Goal: Navigation & Orientation: Find specific page/section

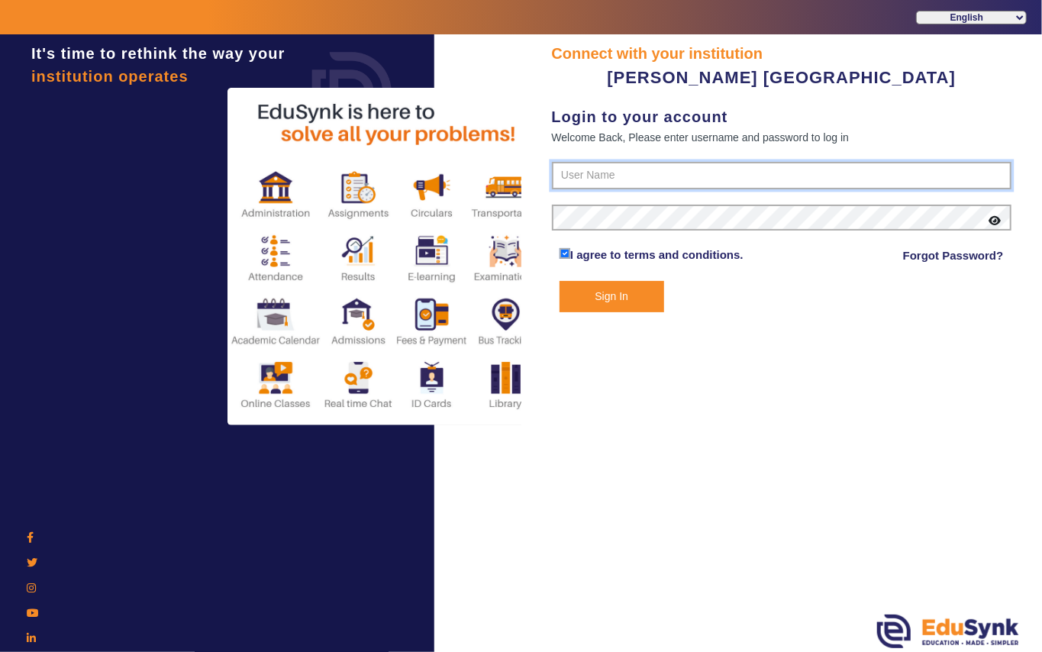
type input "7685859009"
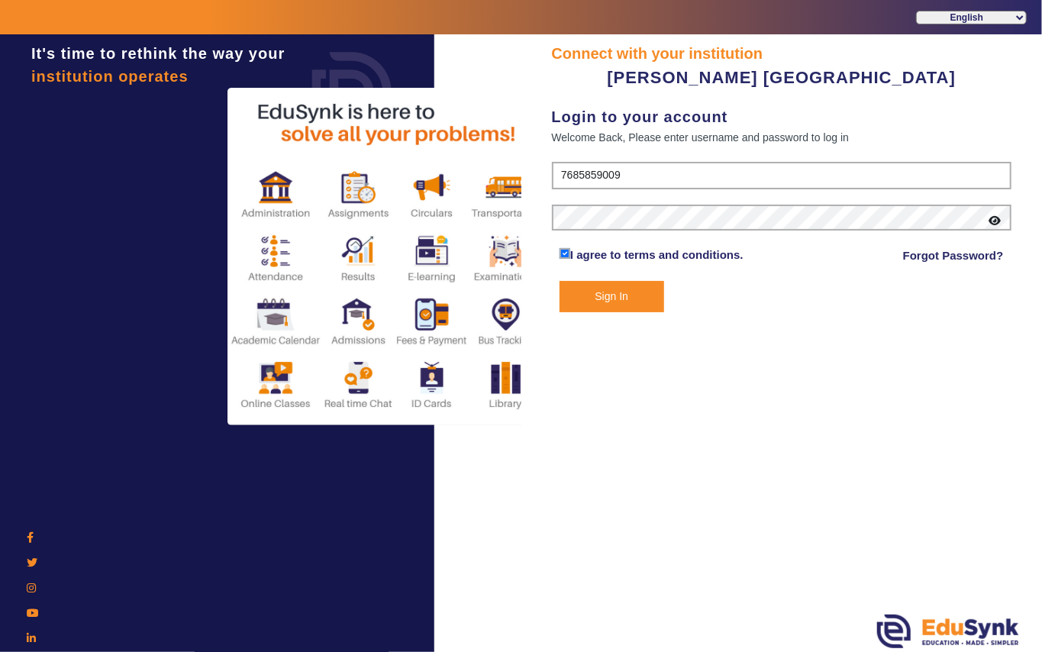
click at [606, 291] on button "Sign In" at bounding box center [611, 296] width 105 height 31
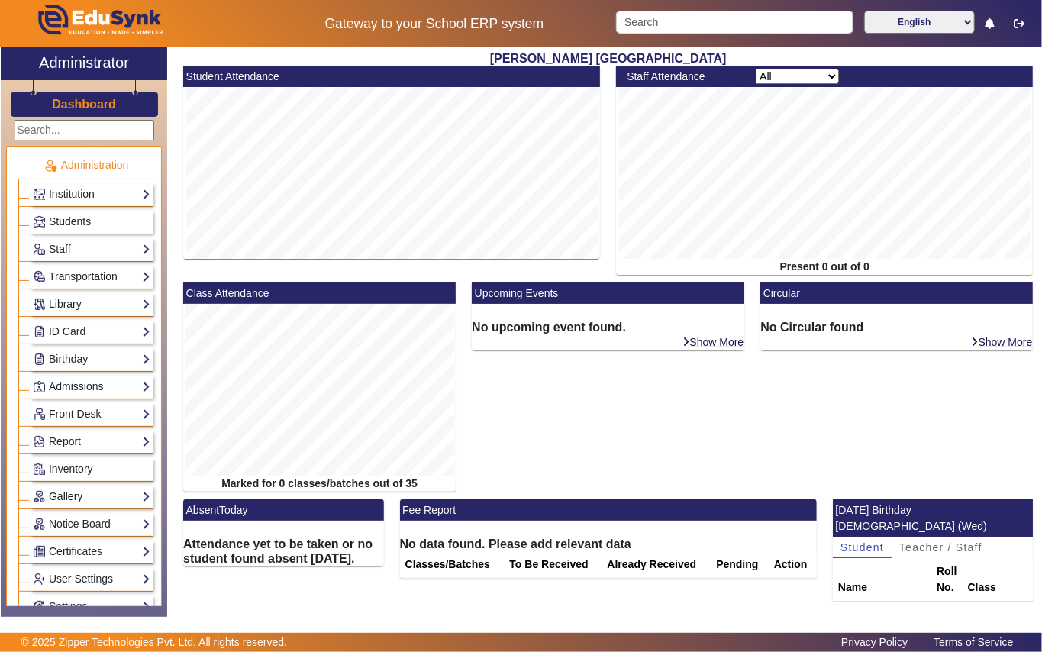
click at [74, 502] on link "Gallery" at bounding box center [92, 497] width 118 height 18
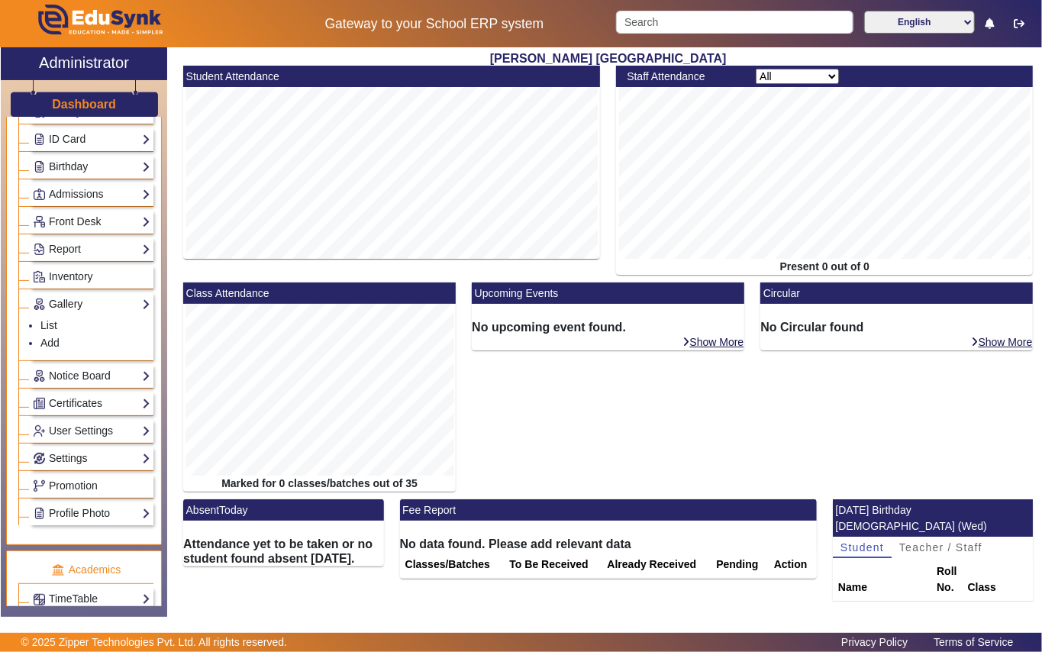
scroll to position [203, 0]
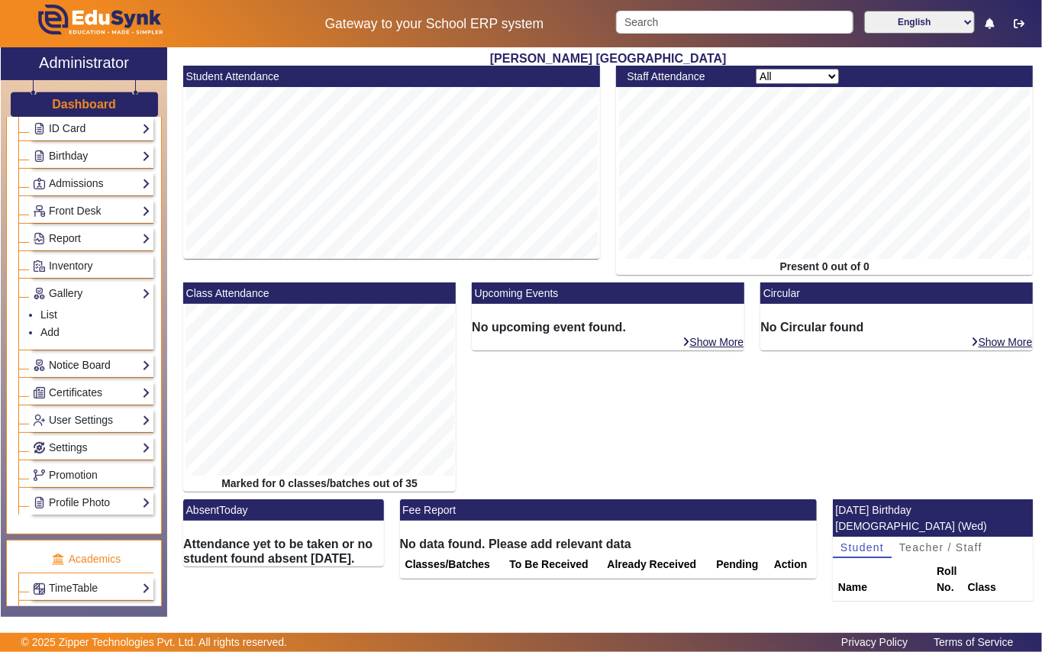
click at [98, 374] on link "Notice Board" at bounding box center [92, 365] width 118 height 18
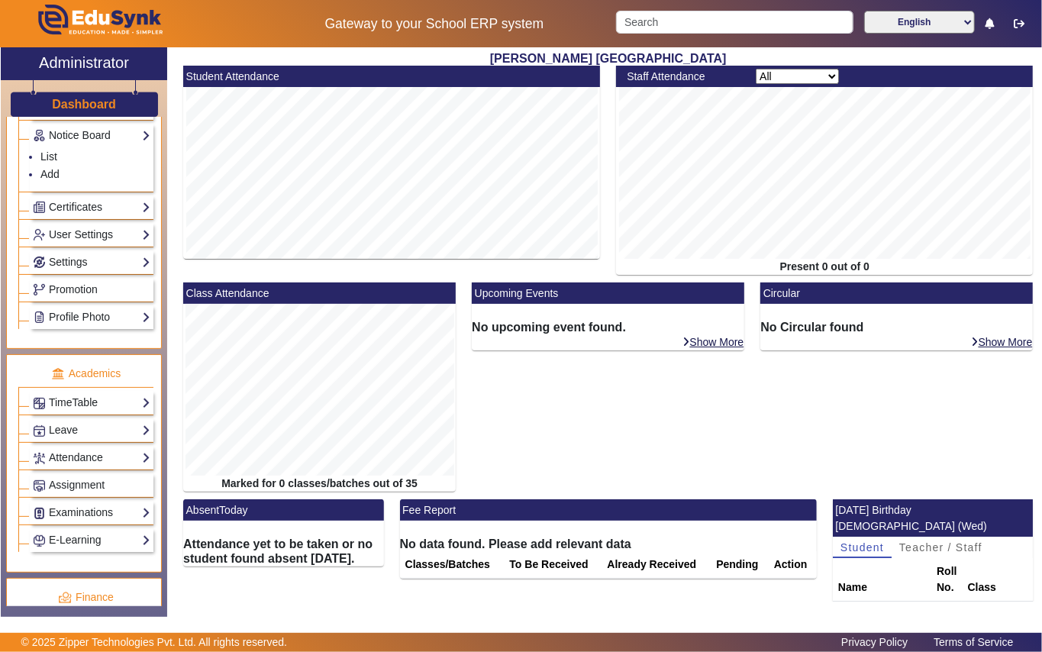
scroll to position [407, 0]
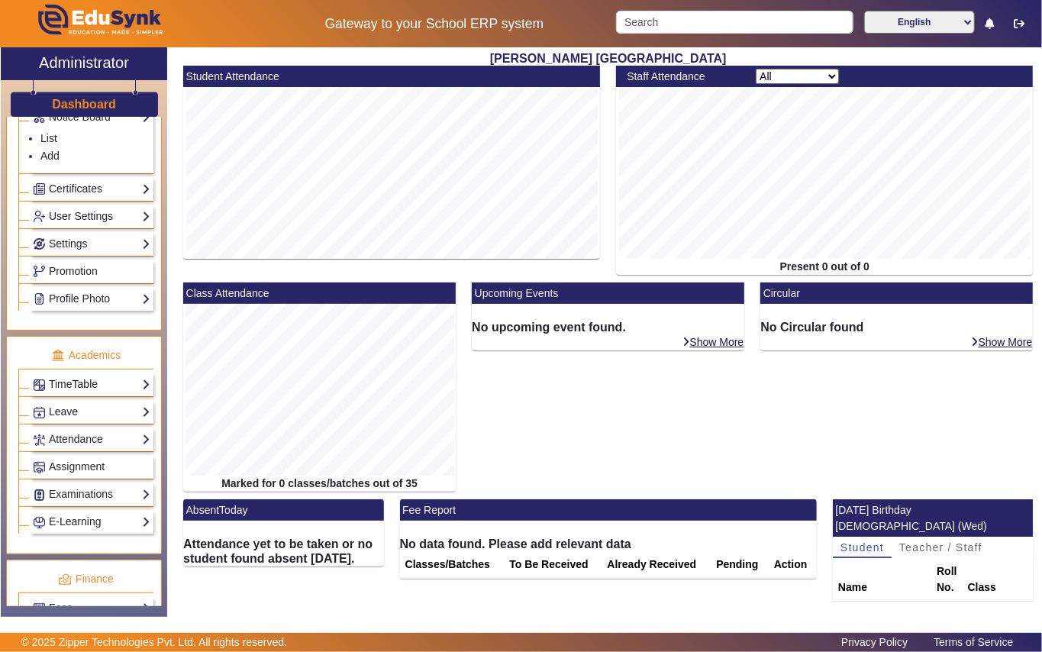
click at [79, 392] on link "TimeTable" at bounding box center [92, 384] width 118 height 18
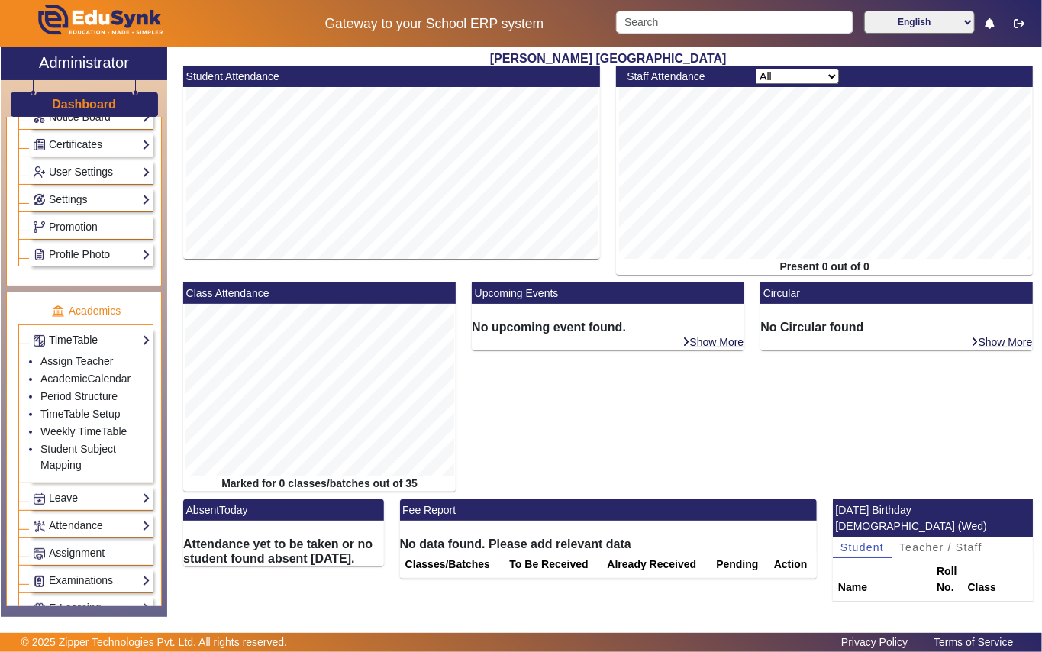
scroll to position [410, 0]
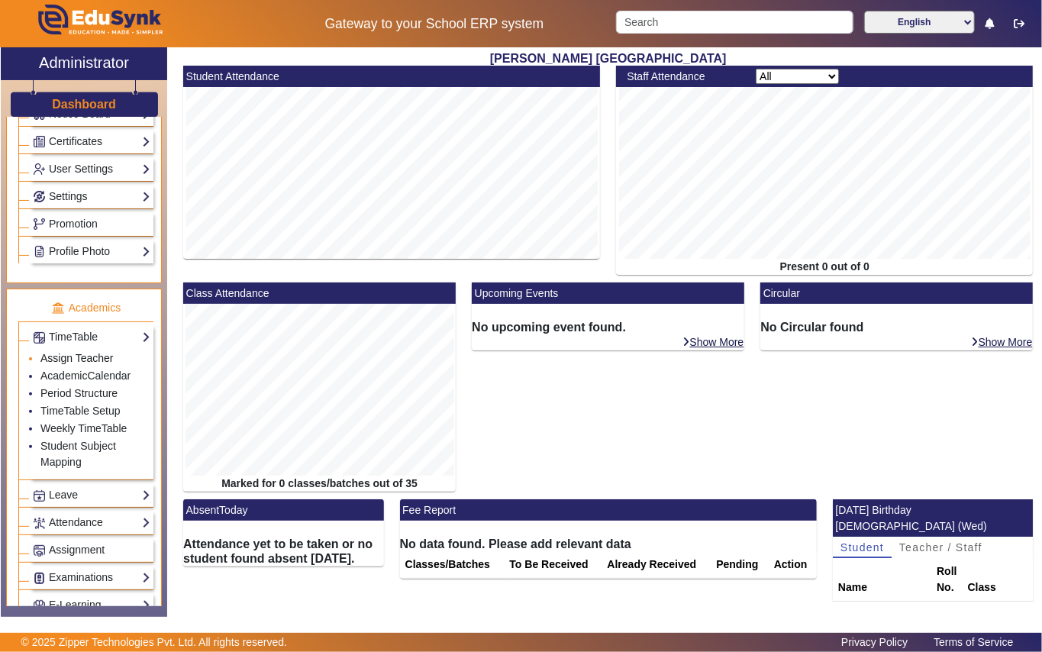
click at [98, 364] on link "Assign Teacher" at bounding box center [76, 358] width 72 height 12
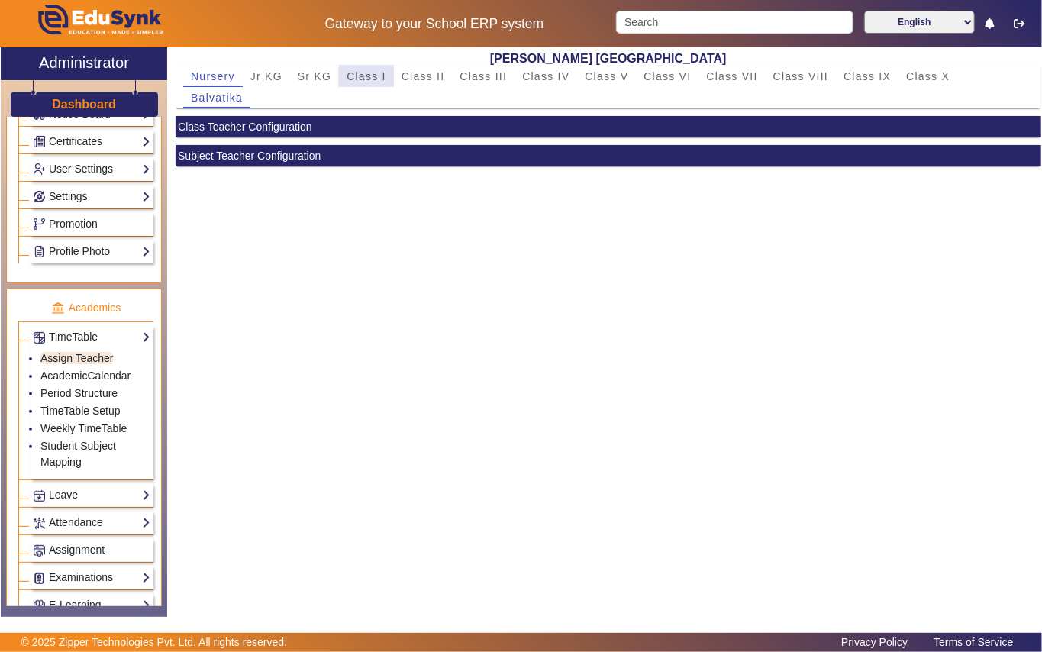
click at [367, 77] on span "Class I" at bounding box center [366, 76] width 40 height 11
click at [354, 98] on span "Saraswati" at bounding box center [358, 97] width 56 height 11
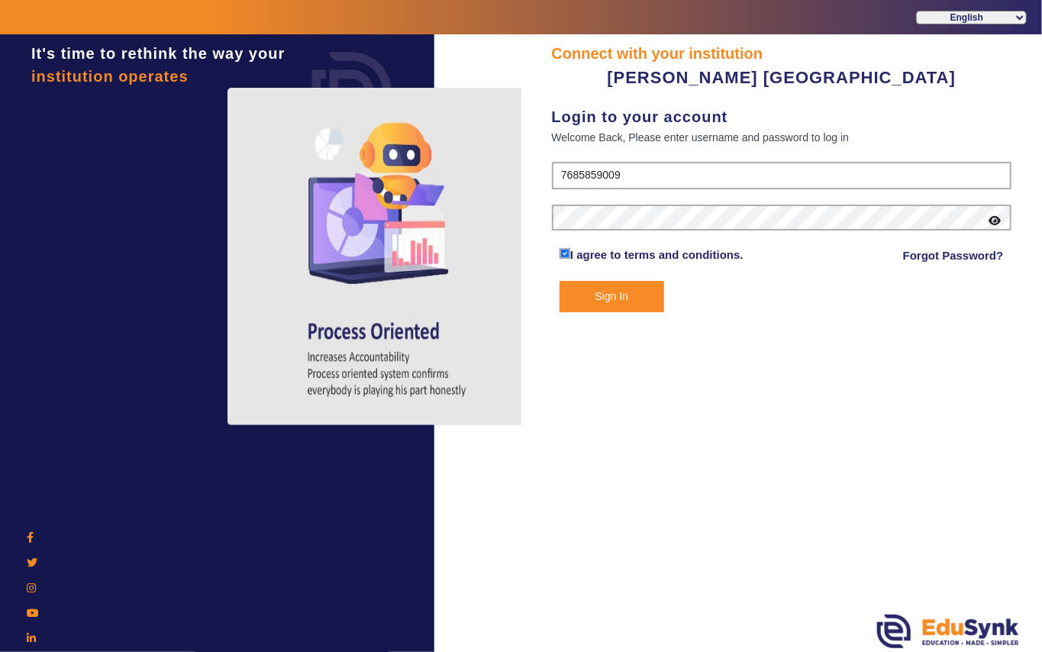
click at [599, 294] on button "Sign In" at bounding box center [611, 296] width 105 height 31
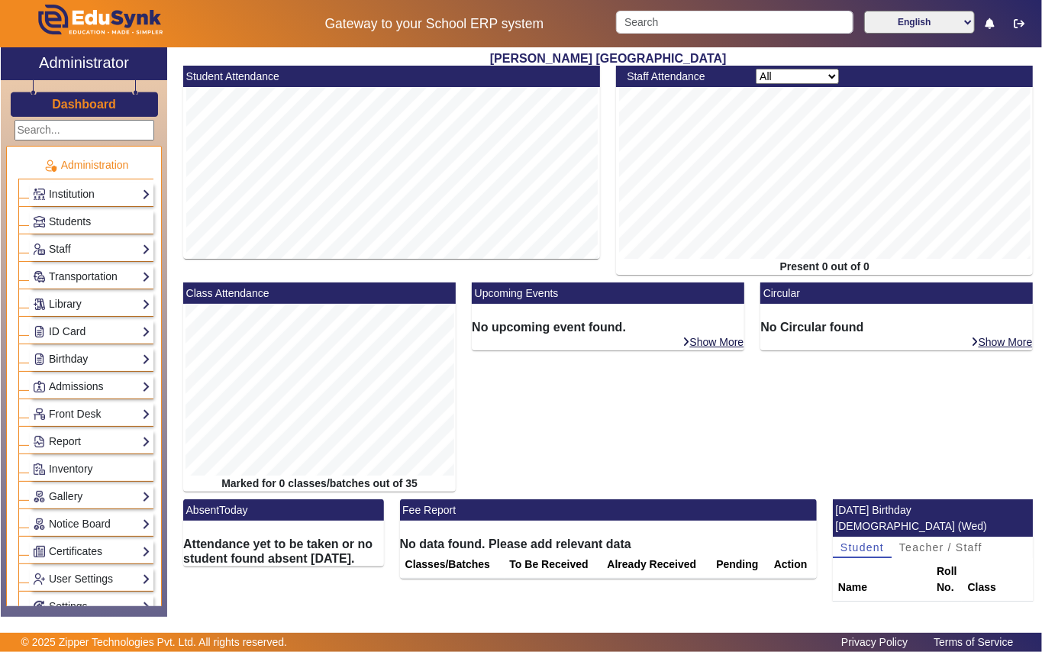
click at [76, 361] on link "Birthday" at bounding box center [92, 359] width 118 height 18
click at [65, 379] on link "Students" at bounding box center [61, 380] width 42 height 12
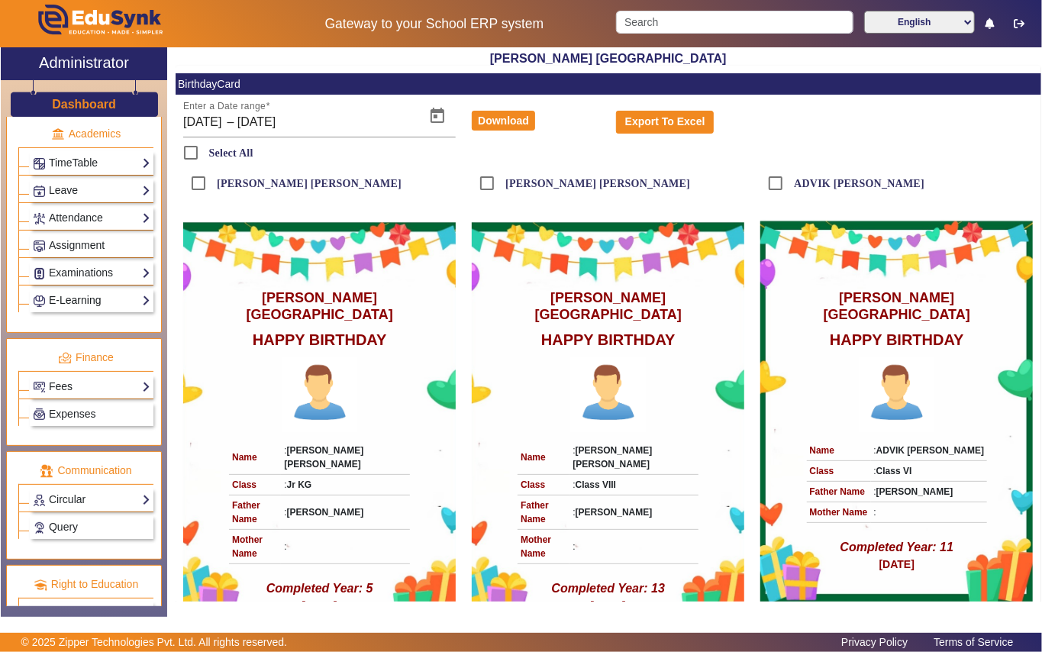
scroll to position [672, 0]
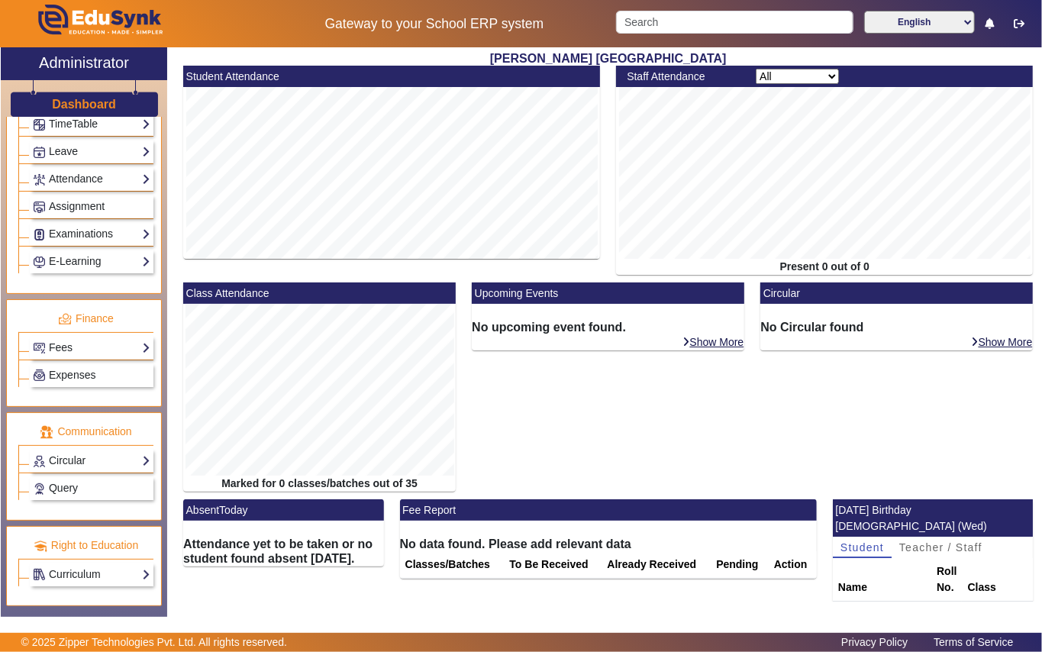
scroll to position [672, 0]
click at [87, 459] on link "Circular" at bounding box center [92, 461] width 118 height 18
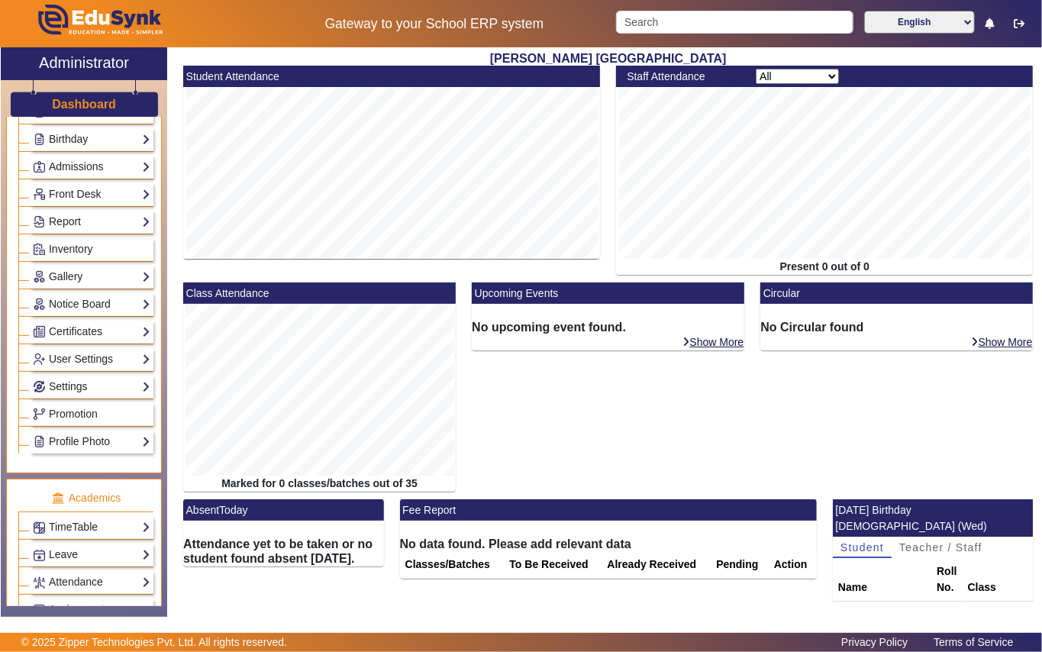
scroll to position [0, 0]
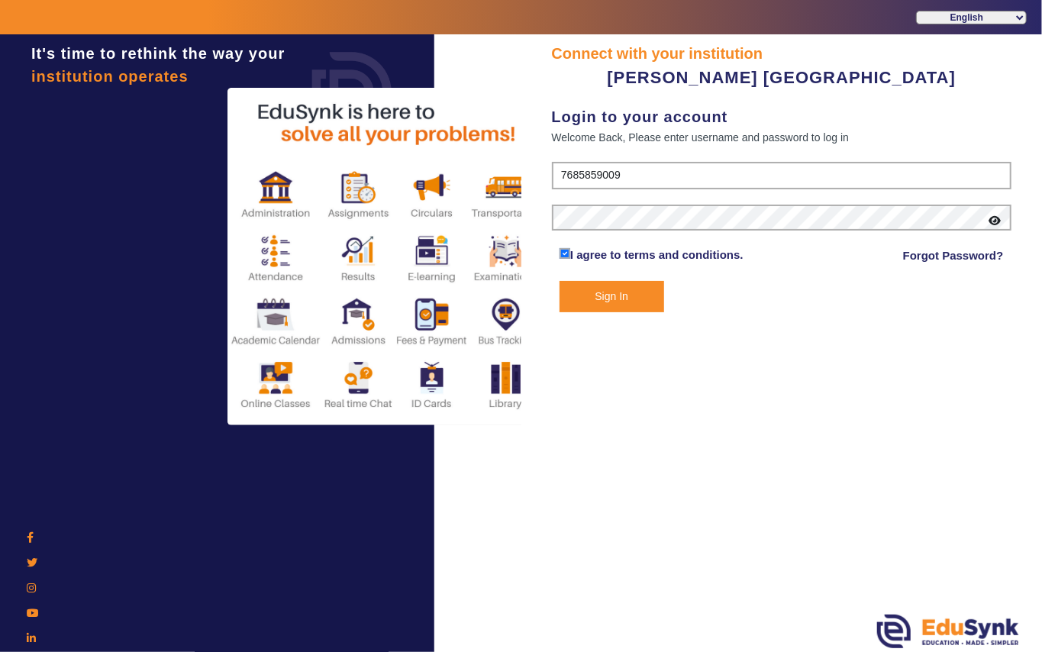
click at [602, 296] on button "Sign In" at bounding box center [611, 296] width 105 height 31
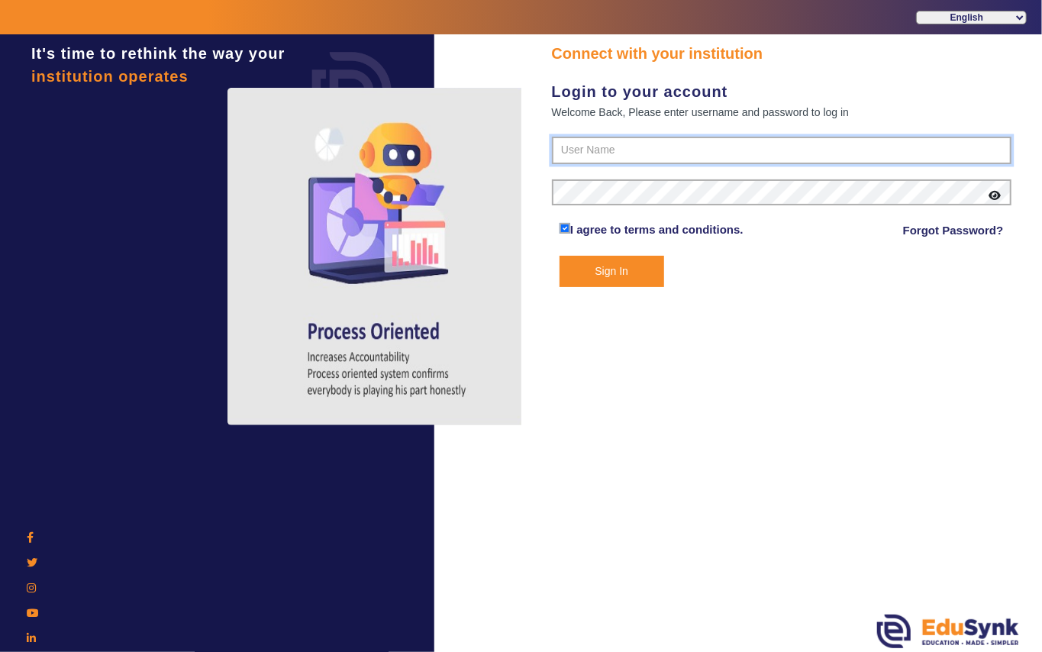
type input "7685859009"
